Goal: Information Seeking & Learning: Learn about a topic

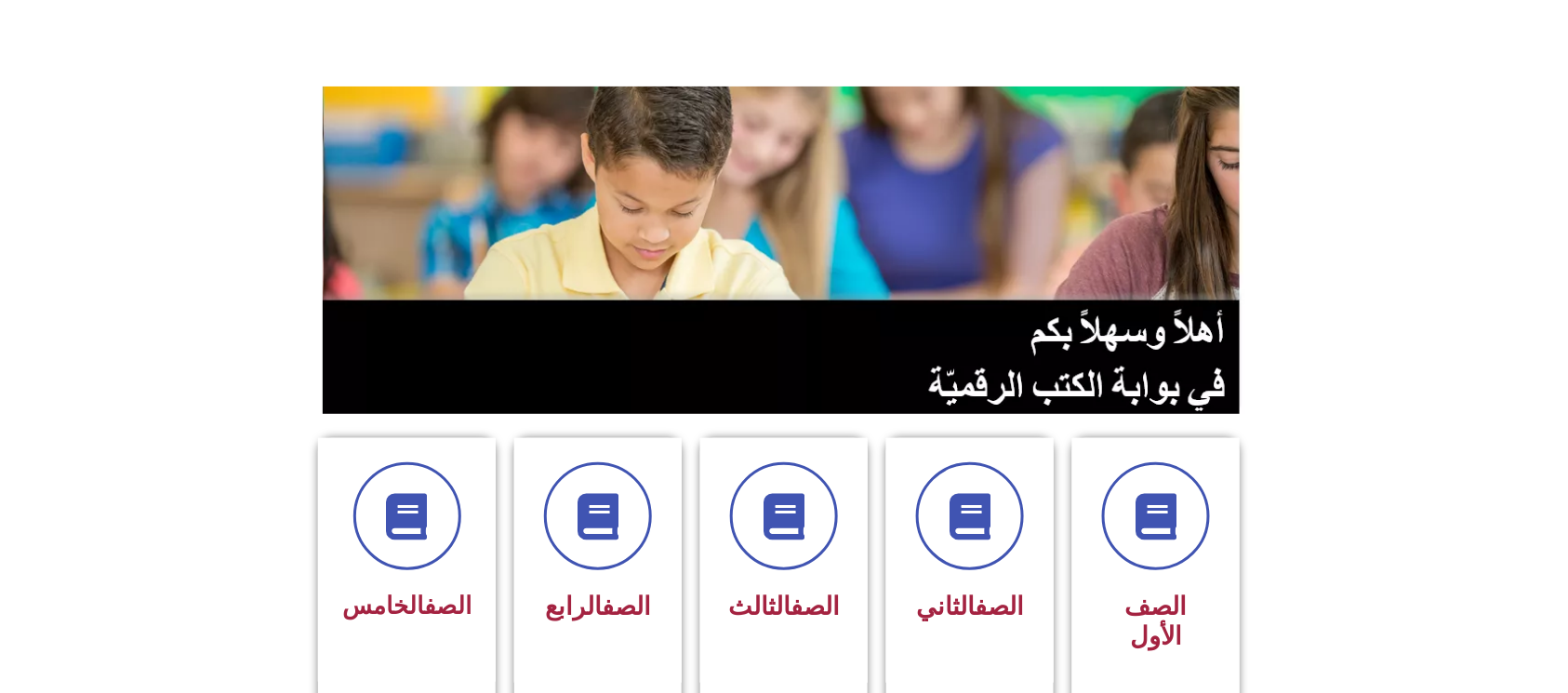
scroll to position [124, 0]
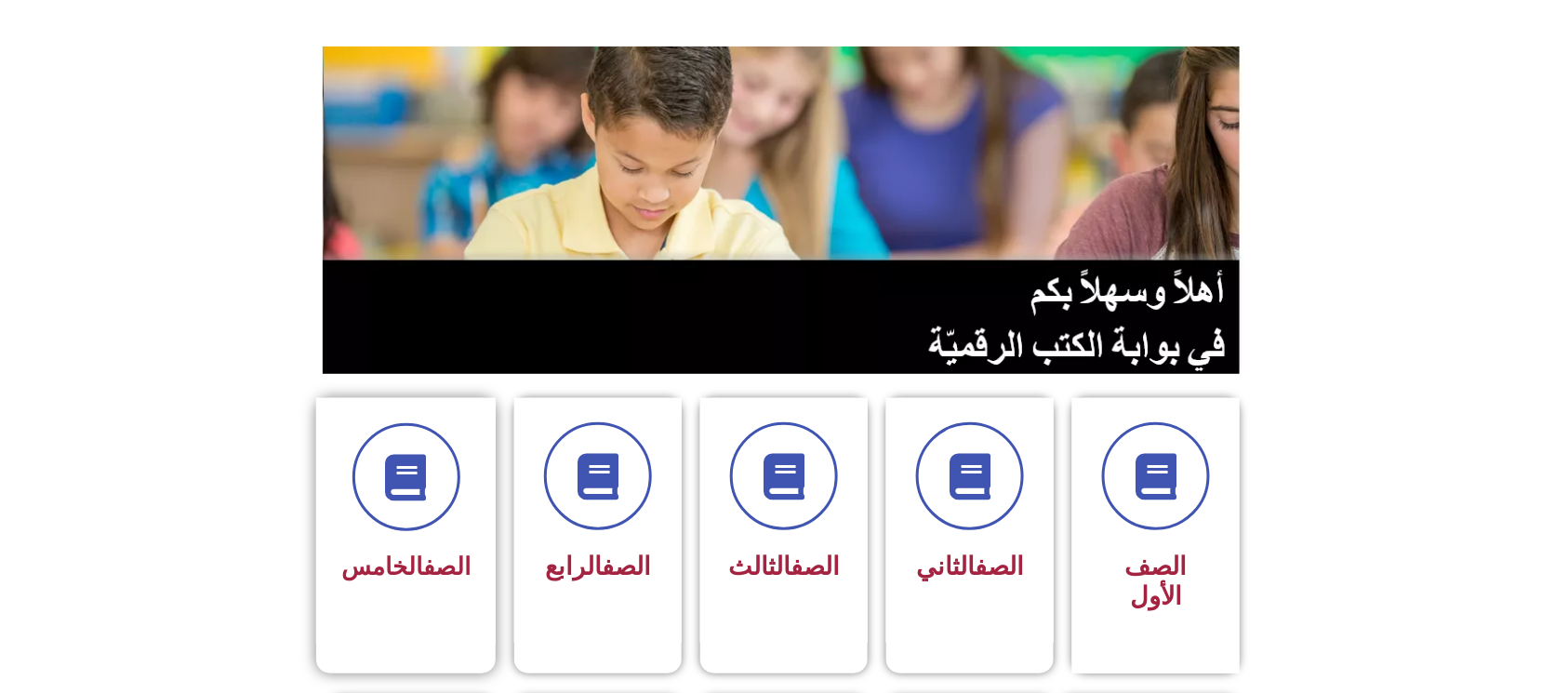
click at [411, 534] on div "الصف الخامس" at bounding box center [406, 507] width 130 height 167
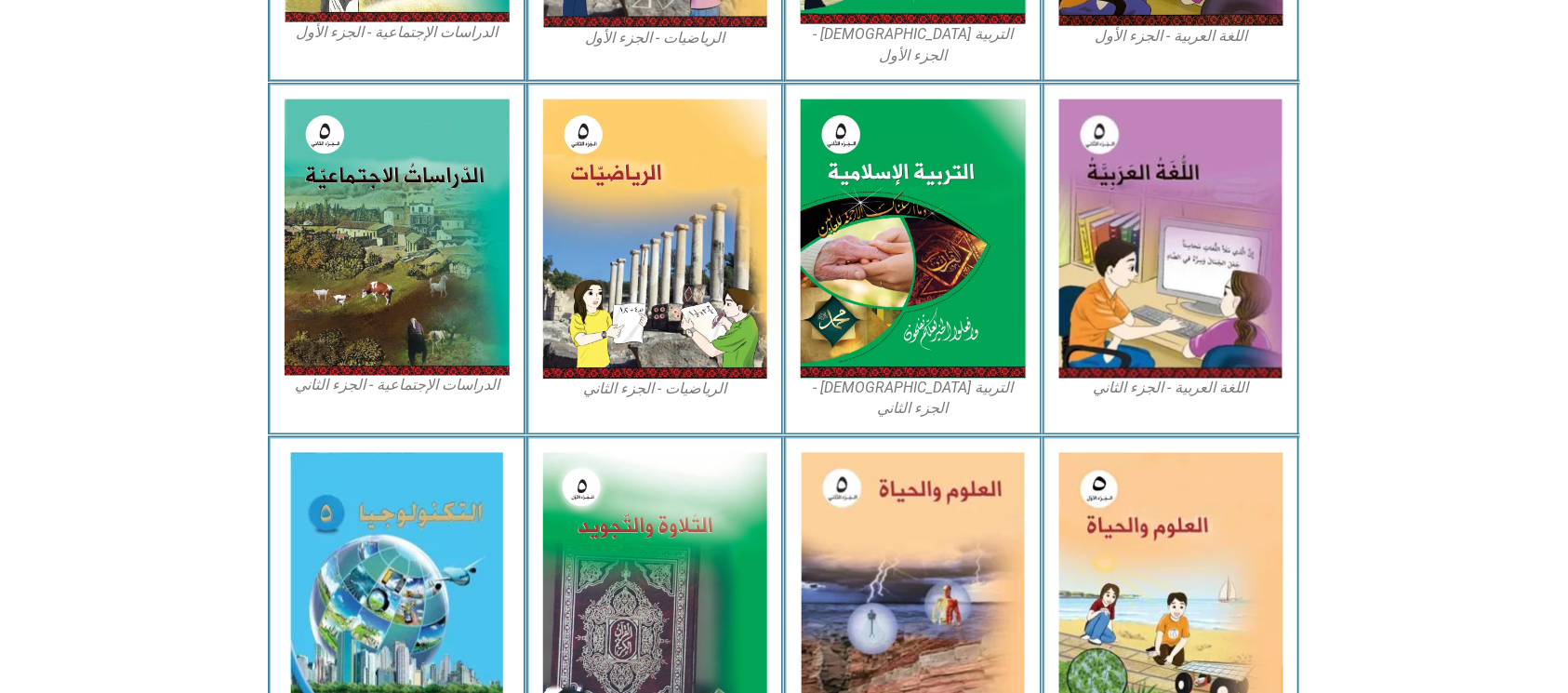
scroll to position [868, 0]
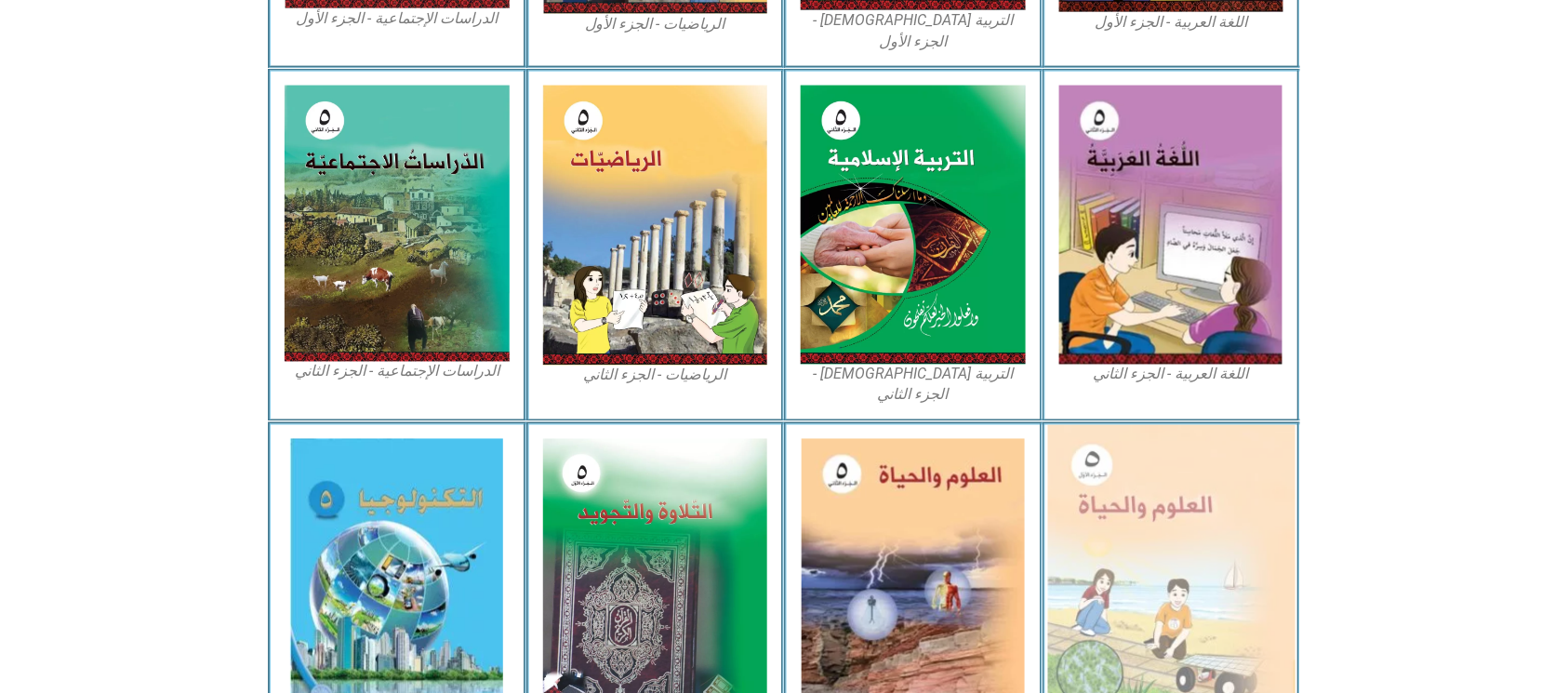
click at [1191, 532] on img at bounding box center [1172, 576] width 248 height 304
click at [1130, 533] on img at bounding box center [1172, 576] width 248 height 304
click at [1128, 533] on img at bounding box center [1172, 576] width 248 height 304
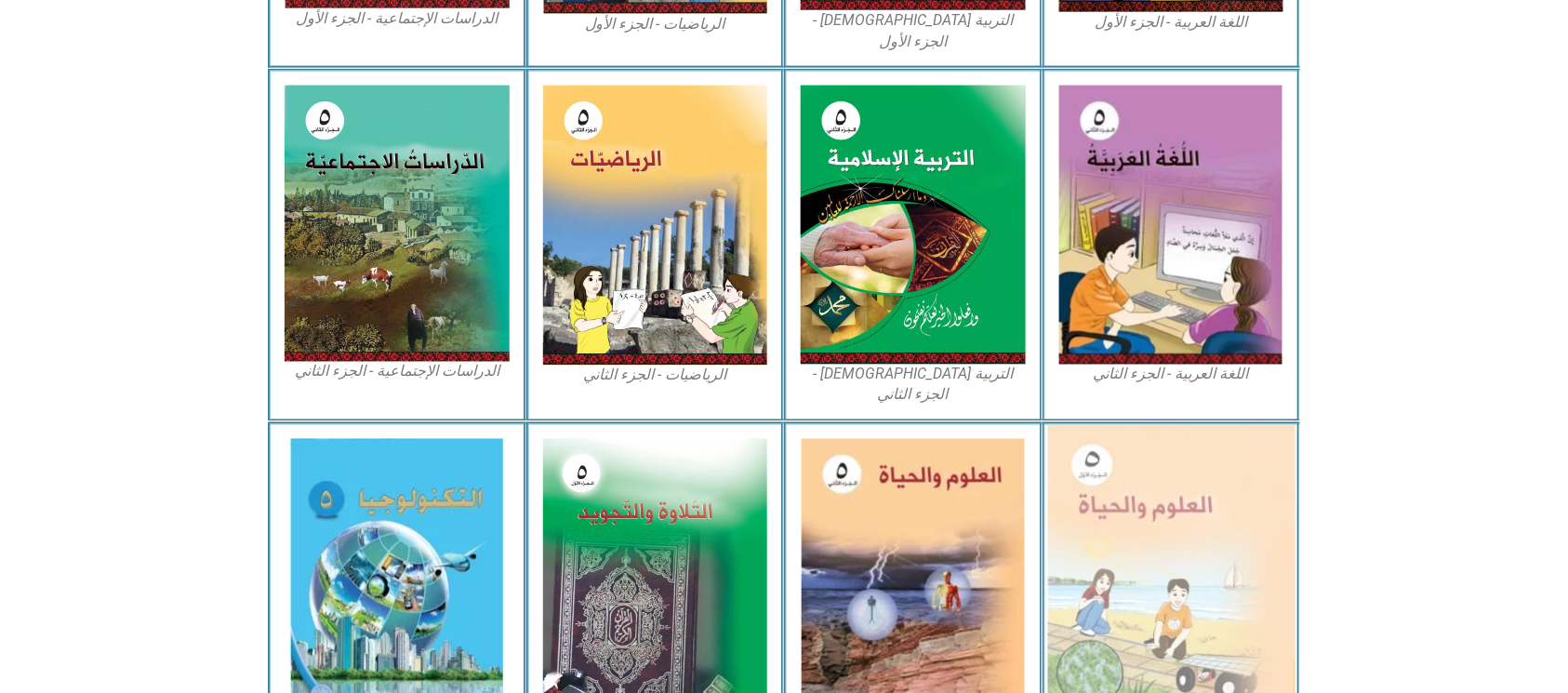
click at [1128, 533] on img at bounding box center [1172, 576] width 248 height 304
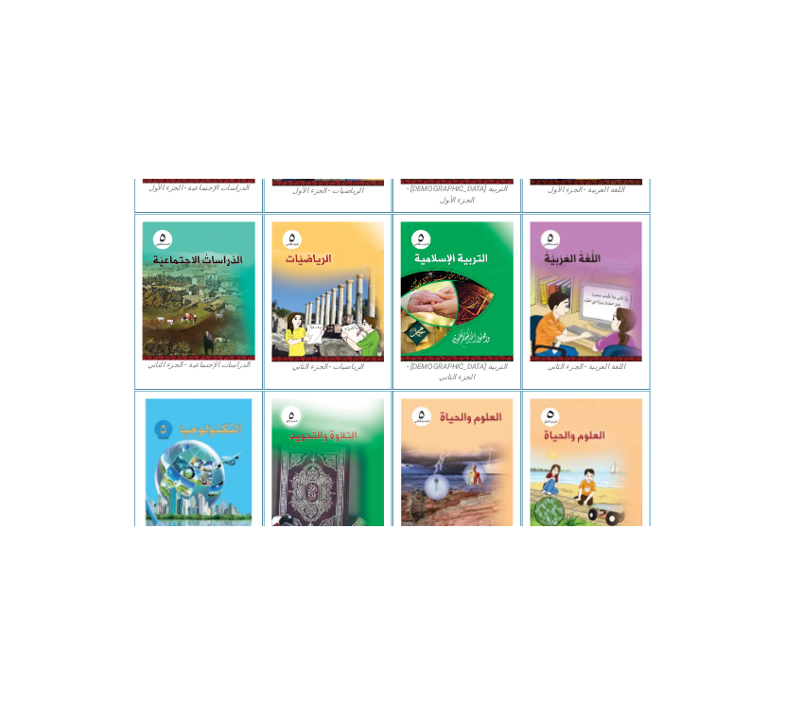
scroll to position [818, 0]
